Goal: Task Accomplishment & Management: Manage account settings

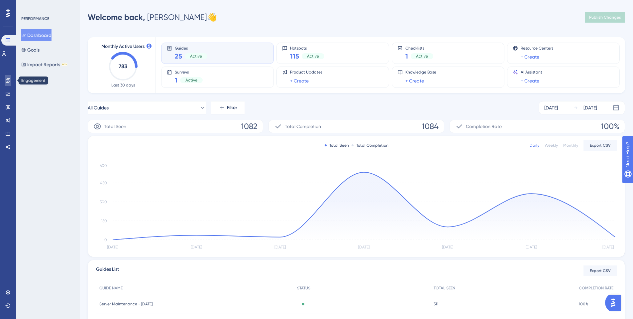
click at [8, 80] on icon at bounding box center [7, 80] width 5 height 5
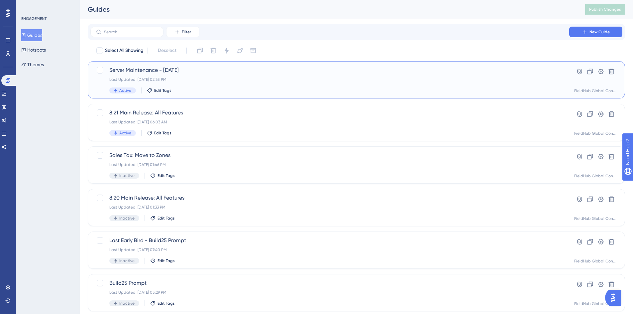
click at [282, 67] on span "Server Maintenance - [DATE]" at bounding box center [329, 70] width 441 height 8
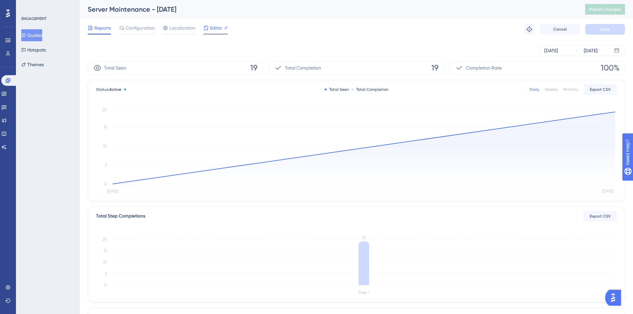
click at [205, 28] on icon at bounding box center [205, 27] width 5 height 5
click at [136, 30] on span "Configuration" at bounding box center [140, 28] width 29 height 8
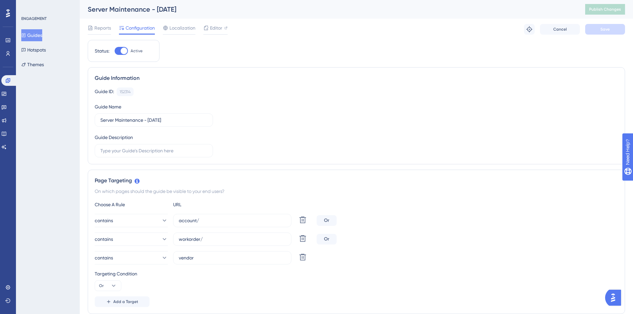
click at [127, 50] on div at bounding box center [121, 51] width 13 height 8
click at [115, 51] on input "Active" at bounding box center [114, 51] width 0 height 0
checkbox input "false"
click at [604, 29] on span "Save" at bounding box center [604, 29] width 9 height 5
click at [606, 11] on span "Publish Changes" at bounding box center [605, 9] width 32 height 5
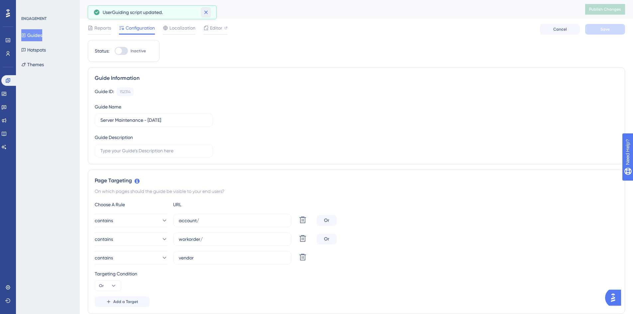
click at [204, 11] on icon at bounding box center [206, 12] width 7 height 7
